Goal: Task Accomplishment & Management: Use online tool/utility

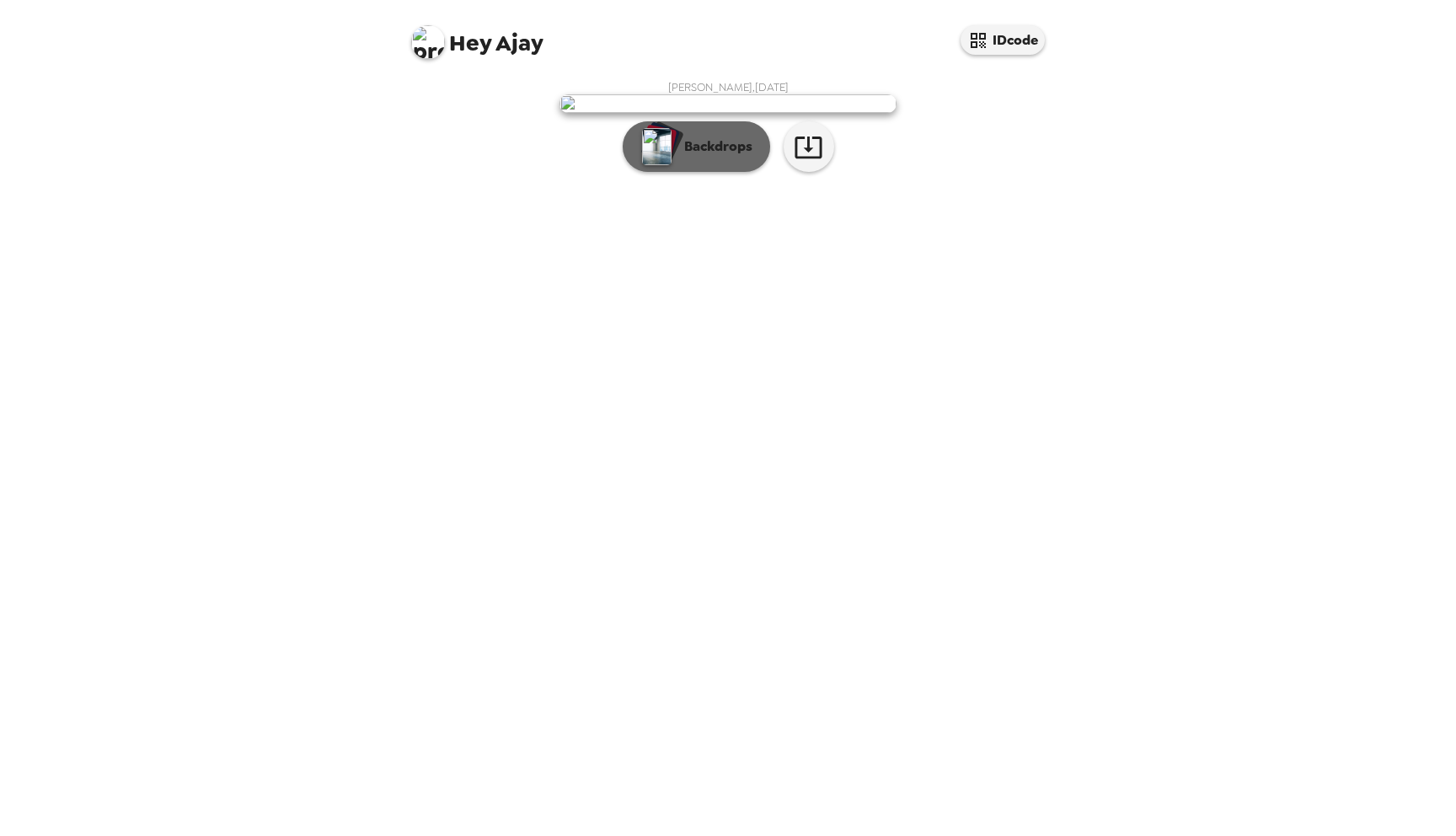
click at [696, 156] on p "Backdrops" at bounding box center [714, 147] width 77 height 20
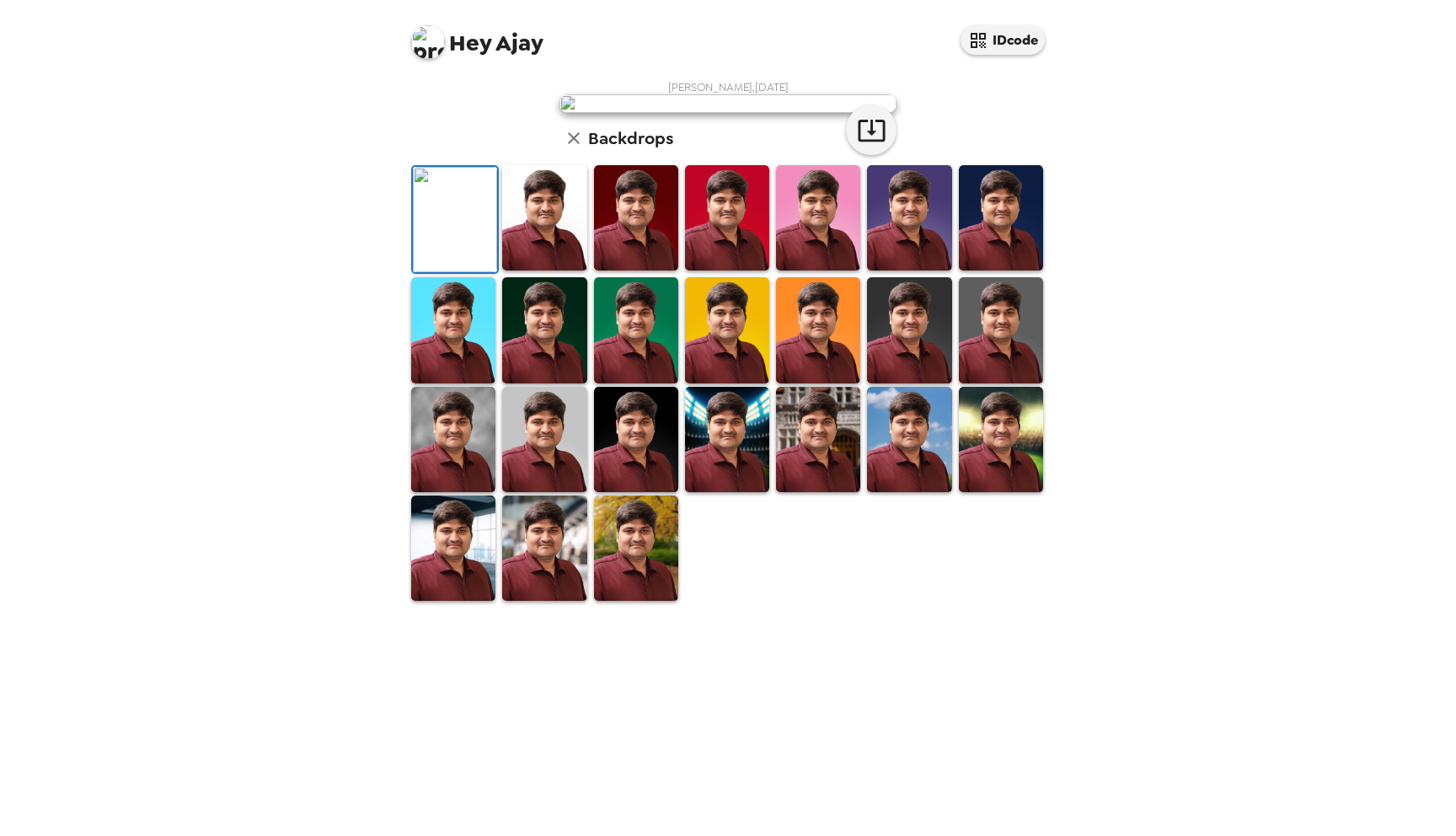
scroll to position [196, 0]
click at [449, 492] on img at bounding box center [453, 439] width 84 height 105
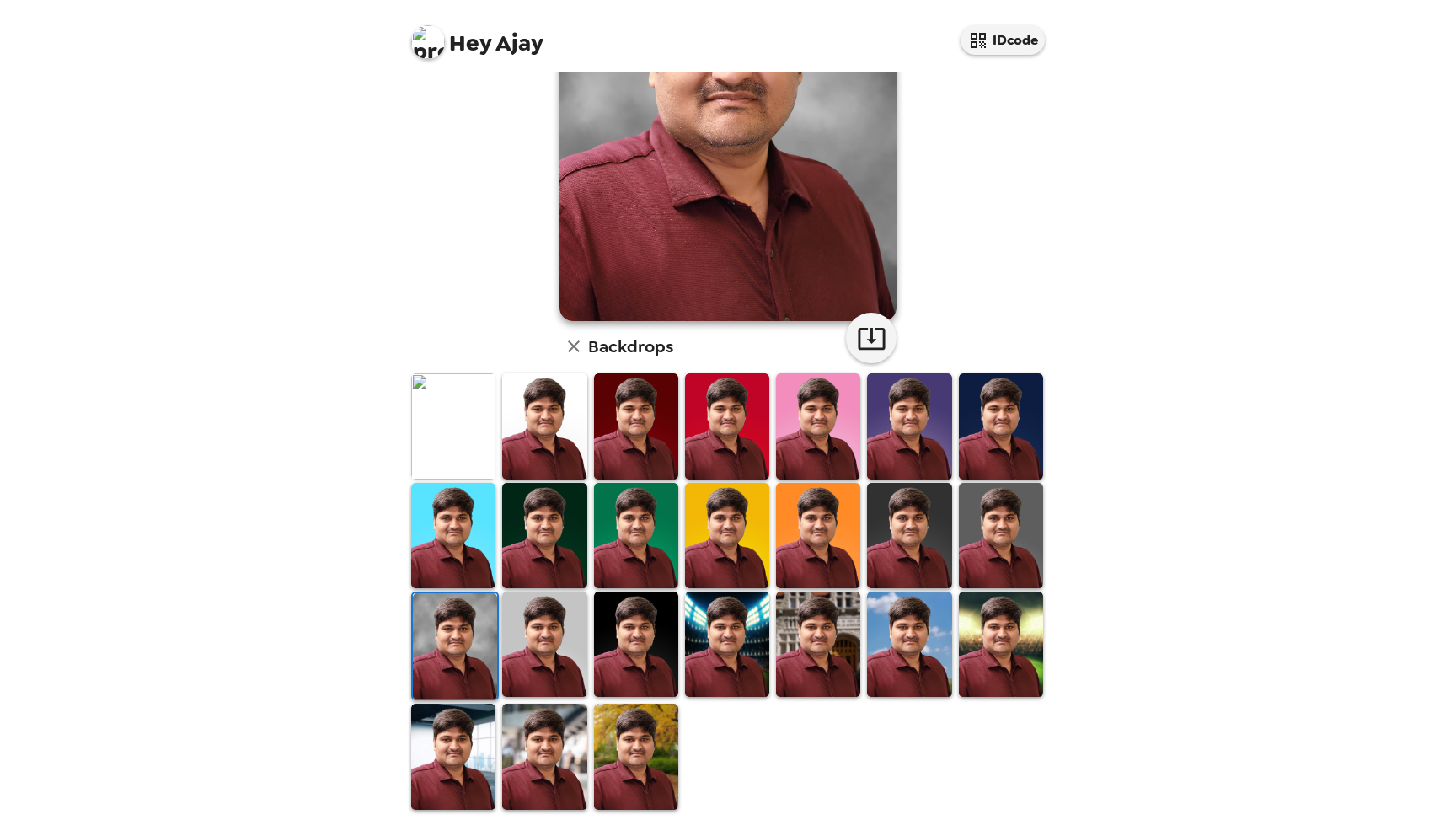
scroll to position [195, 0]
click at [868, 342] on icon "button" at bounding box center [871, 337] width 29 height 29
